Goal: Task Accomplishment & Management: Use online tool/utility

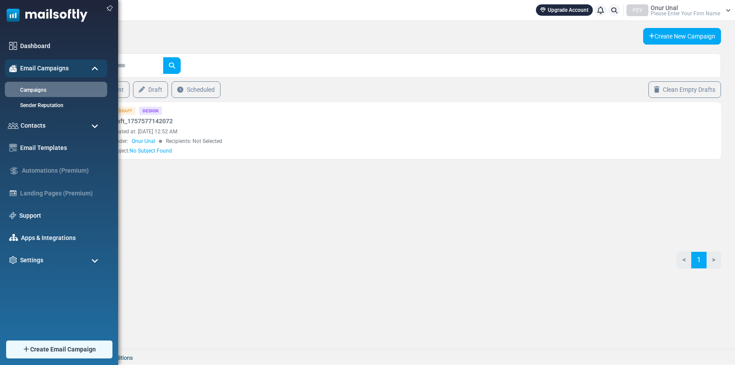
click at [28, 7] on img at bounding box center [44, 13] width 88 height 26
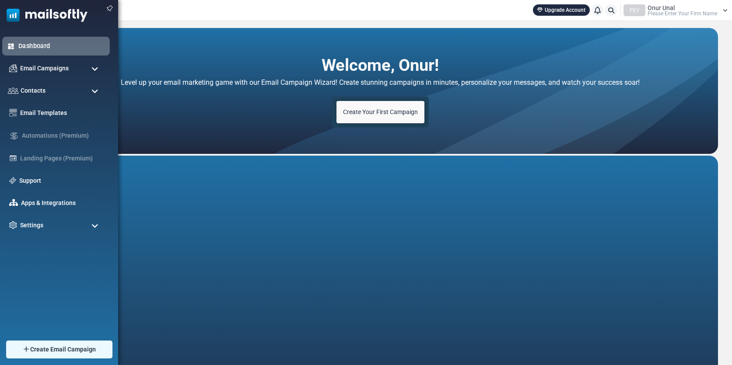
click at [48, 42] on link "Dashboard" at bounding box center [61, 46] width 87 height 10
click at [44, 351] on span "Create Email Campaign" at bounding box center [63, 350] width 69 height 10
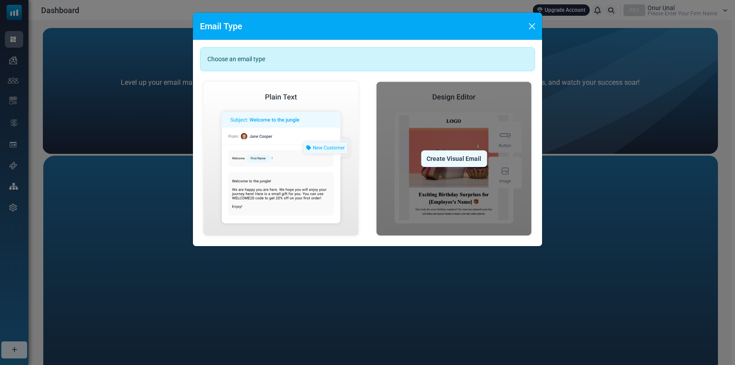
click at [457, 117] on img at bounding box center [454, 158] width 162 height 161
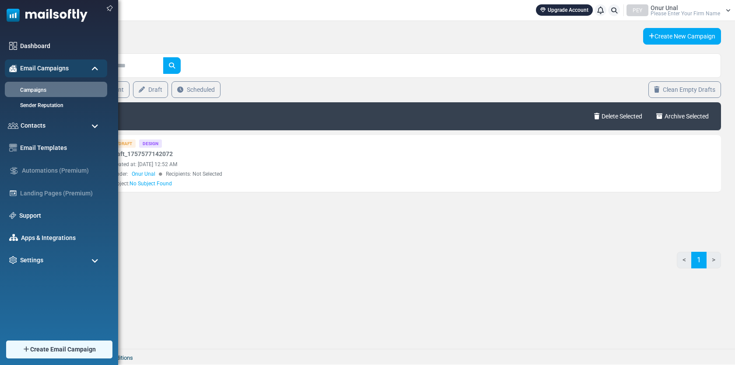
click at [18, 17] on img at bounding box center [44, 13] width 88 height 26
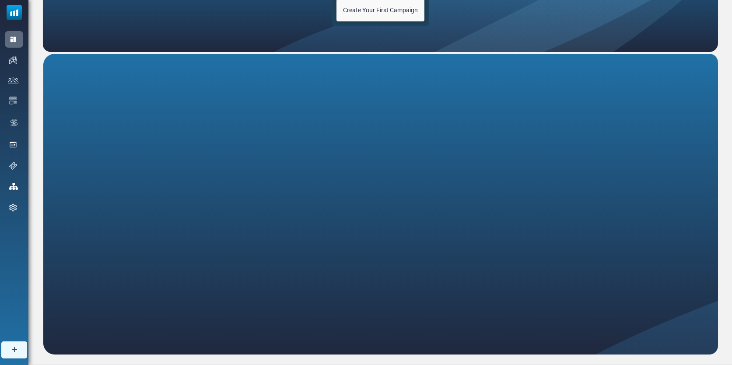
scroll to position [116, 0]
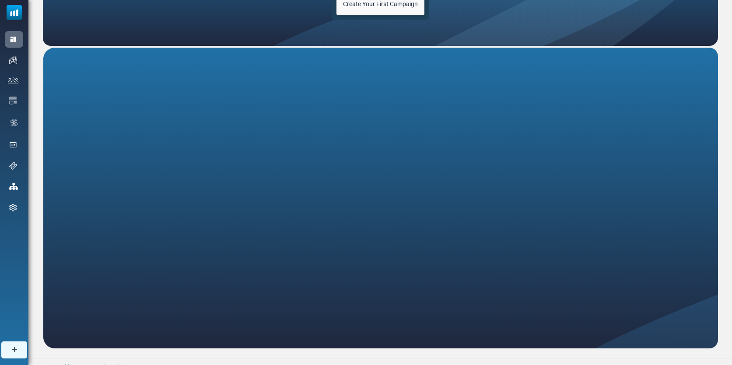
scroll to position [116, 0]
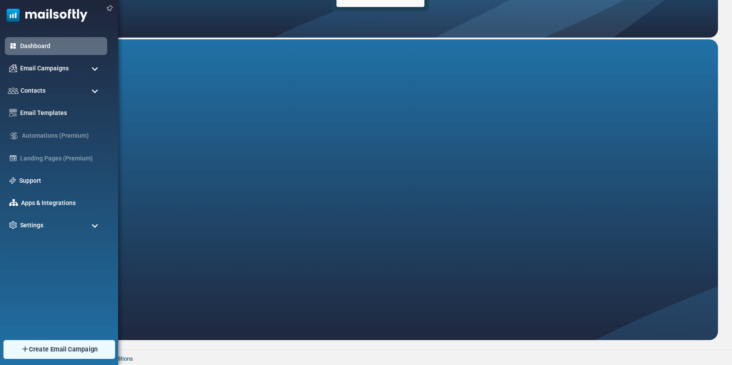
click at [30, 348] on span "Create Email Campaign" at bounding box center [63, 350] width 69 height 10
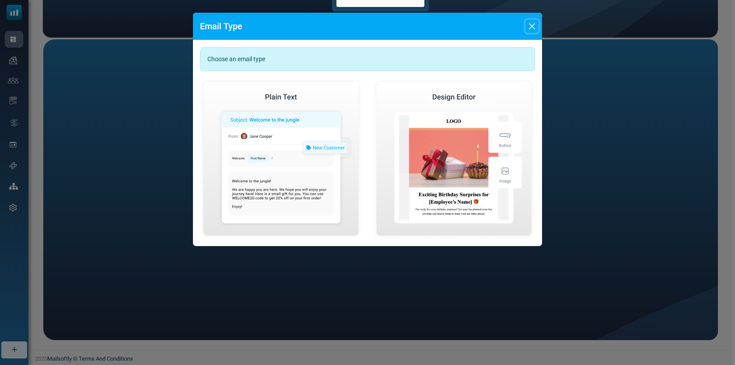
click at [533, 24] on button "Close" at bounding box center [532, 26] width 13 height 13
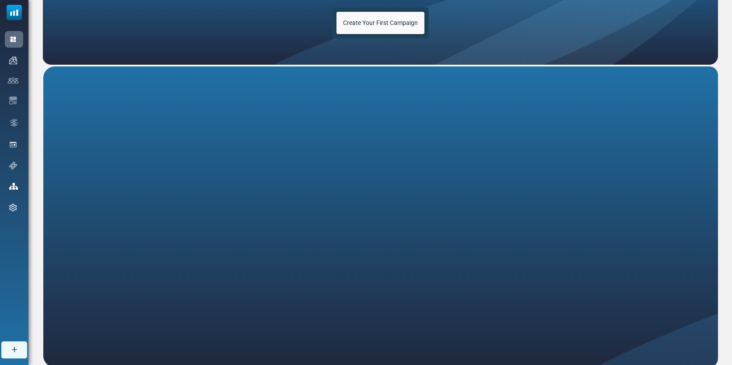
scroll to position [0, 0]
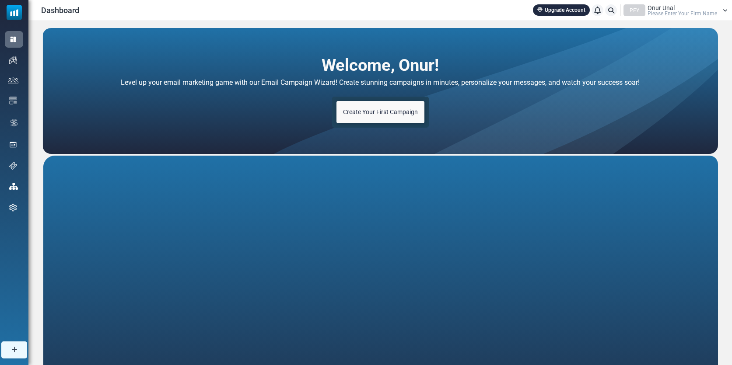
click at [384, 115] on span "Create Your First Campaign" at bounding box center [380, 112] width 75 height 7
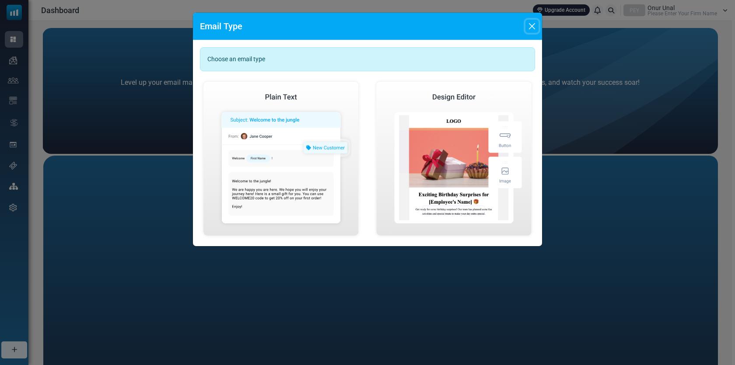
click at [533, 28] on button "Close" at bounding box center [532, 26] width 13 height 13
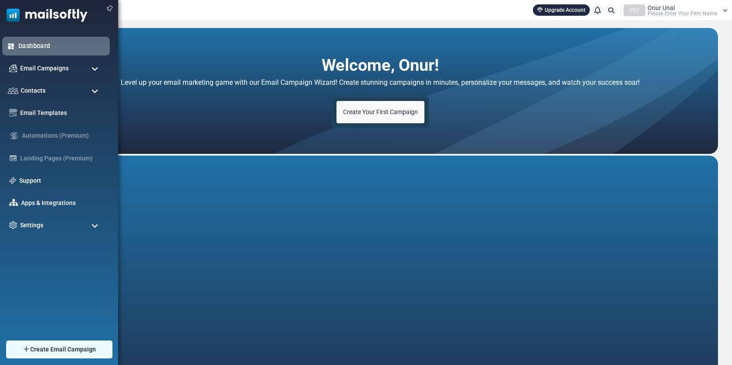
click at [26, 49] on link "Dashboard" at bounding box center [61, 46] width 87 height 10
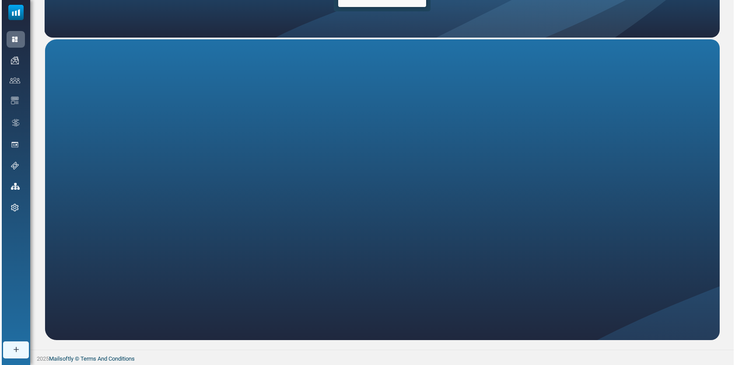
scroll to position [116, 0]
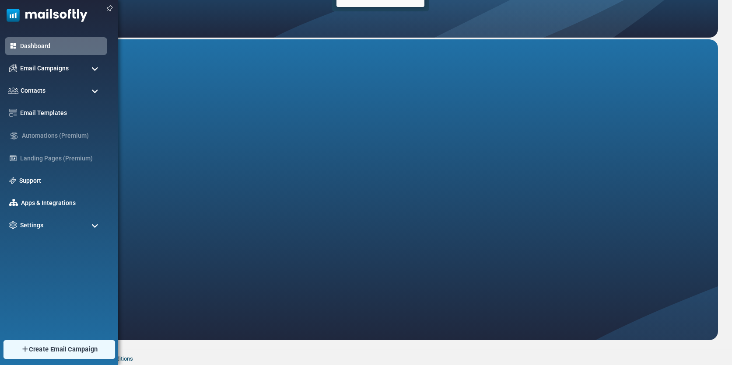
click at [49, 343] on link "Create Email Campaign" at bounding box center [59, 350] width 112 height 19
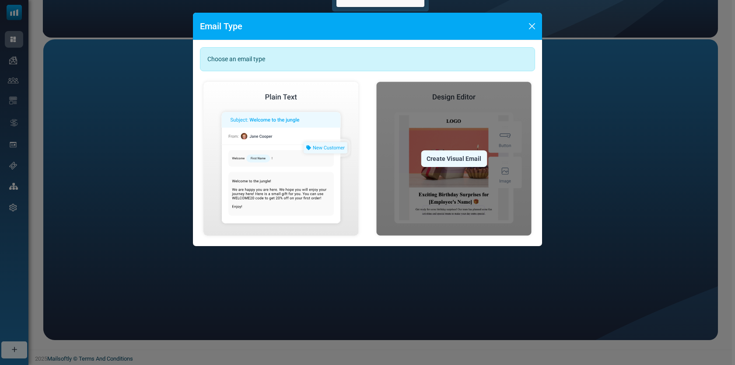
click at [442, 162] on div "Create Visual Email" at bounding box center [454, 159] width 66 height 17
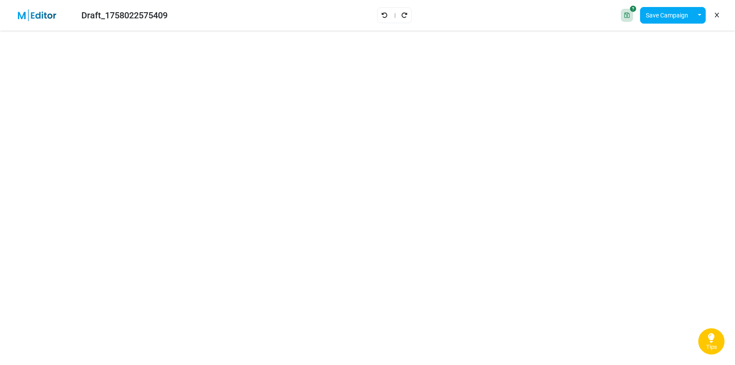
click at [621, 18] on div at bounding box center [627, 15] width 12 height 13
click at [678, 18] on button "Save Campaign" at bounding box center [667, 15] width 54 height 17
click at [702, 11] on button "button" at bounding box center [700, 15] width 12 height 17
click at [658, 64] on link "Insert Template" at bounding box center [664, 59] width 74 height 16
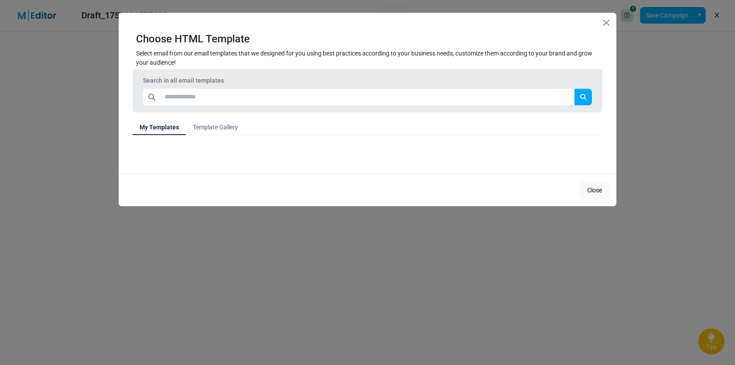
click at [200, 119] on link "Template Gallery" at bounding box center [215, 127] width 59 height 16
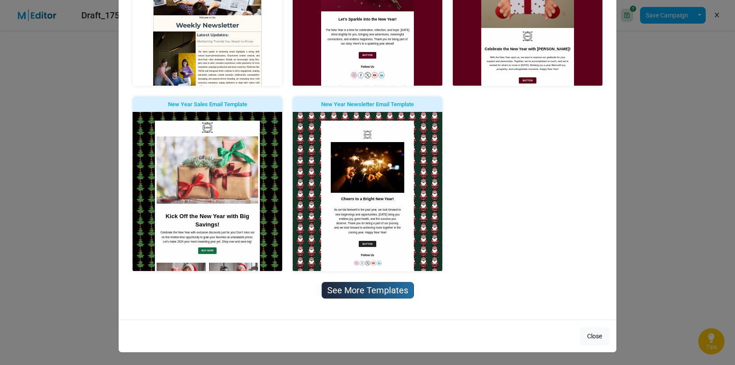
click at [351, 291] on link "See More Templates" at bounding box center [368, 290] width 92 height 17
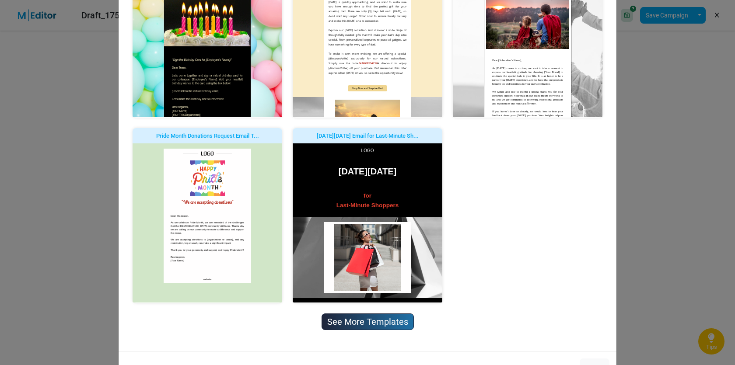
scroll to position [987, 0]
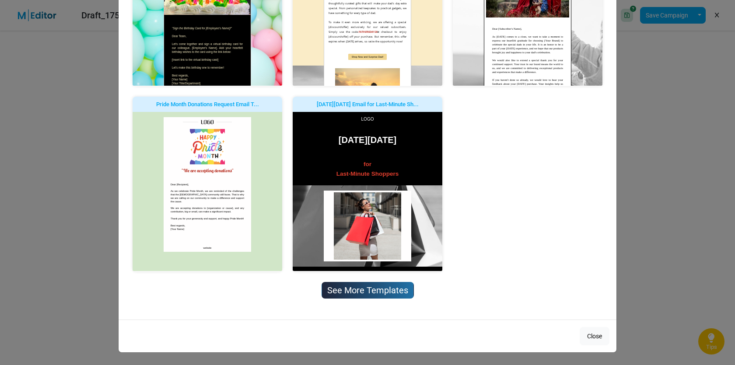
click at [365, 296] on link "See More Templates" at bounding box center [368, 290] width 92 height 17
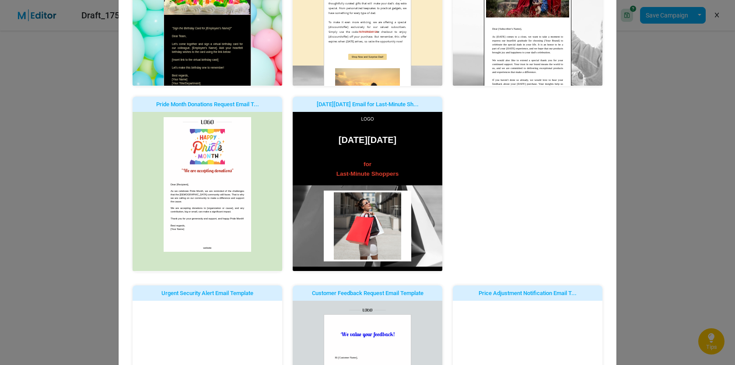
scroll to position [0, 0]
